Goal: Task Accomplishment & Management: Manage account settings

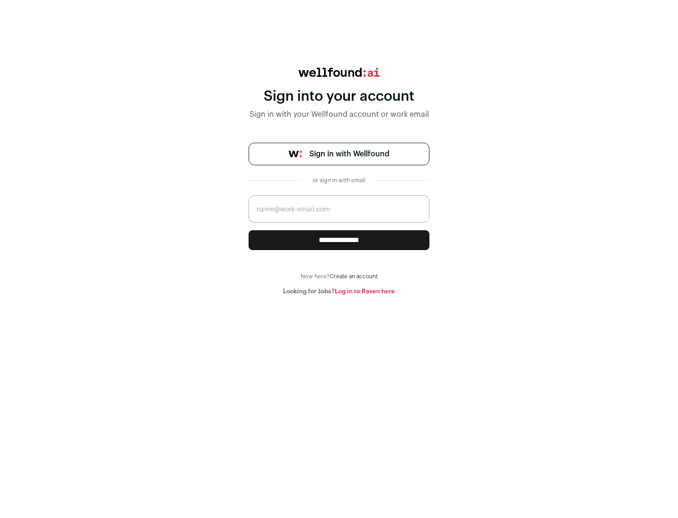
click at [349, 154] on span "Sign in with Wellfound" at bounding box center [350, 153] width 80 height 11
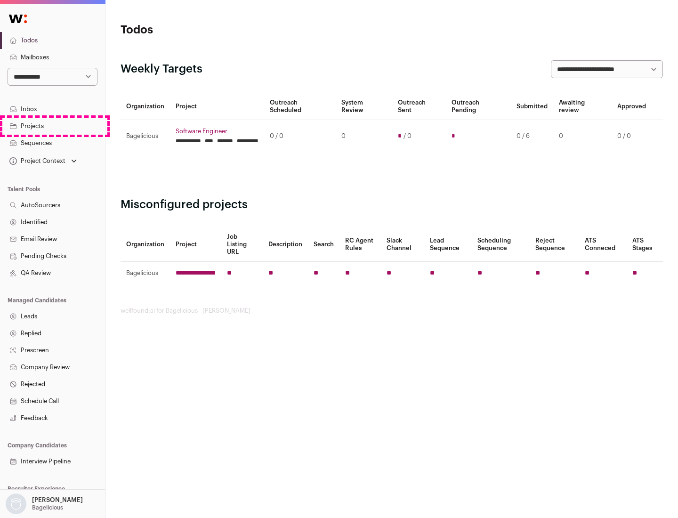
click at [52, 126] on link "Projects" at bounding box center [52, 126] width 105 height 17
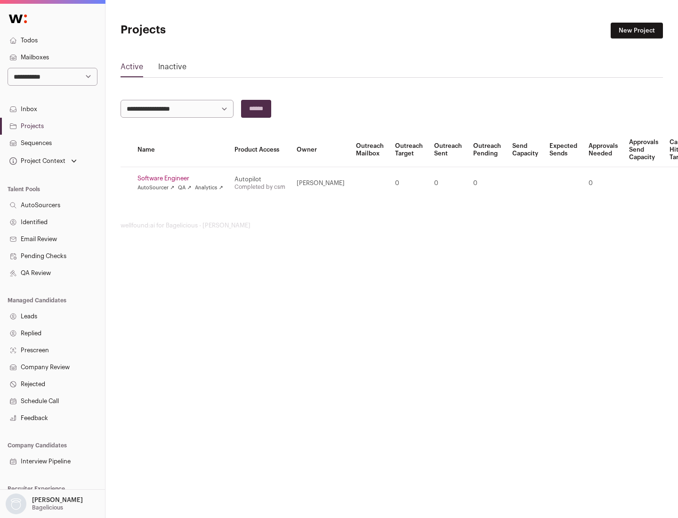
click at [183, 179] on link "Software Engineer" at bounding box center [181, 179] width 86 height 8
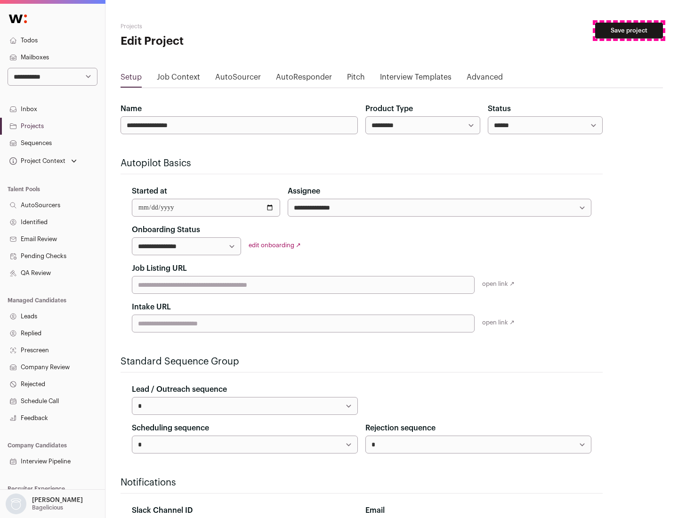
click at [629, 31] on button "Save project" at bounding box center [630, 31] width 68 height 16
